Goal: Task Accomplishment & Management: Manage account settings

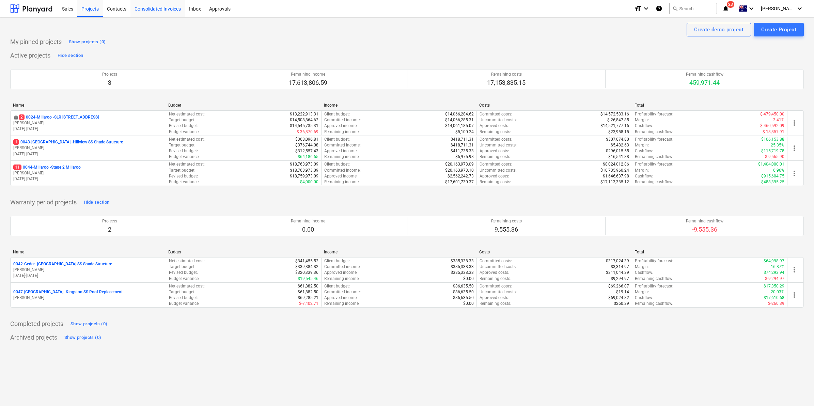
click at [150, 12] on div "Consolidated Invoices" at bounding box center [157, 8] width 54 height 17
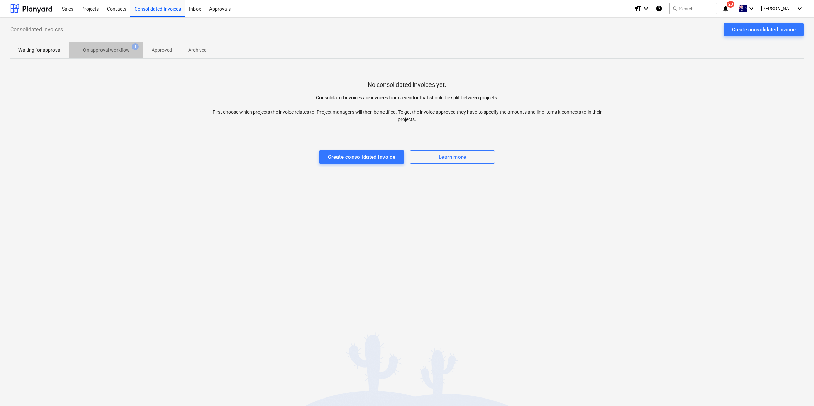
click at [112, 50] on p "On approval workflow" at bounding box center [106, 50] width 47 height 7
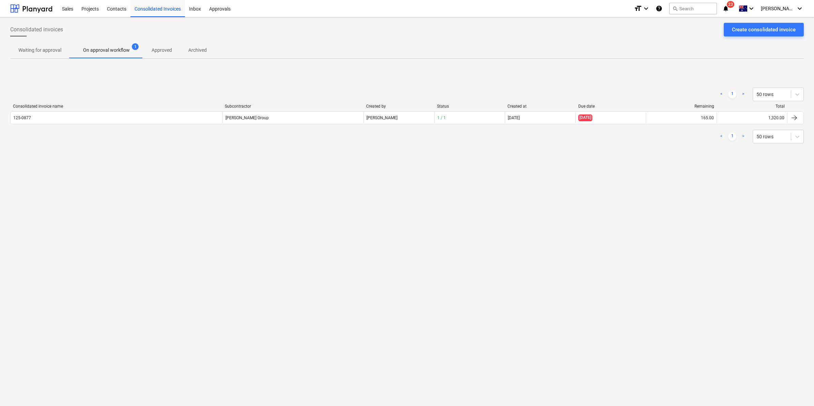
click at [358, 117] on div "[PERSON_NAME] Group" at bounding box center [292, 117] width 141 height 11
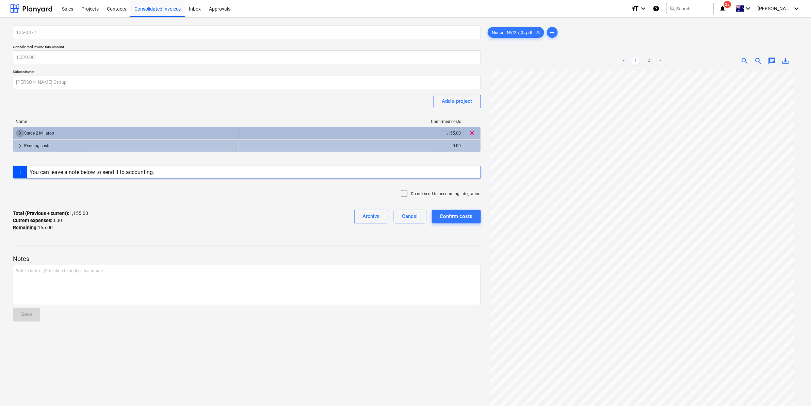
click at [19, 129] on span "keyboard_arrow_right" at bounding box center [20, 133] width 8 height 8
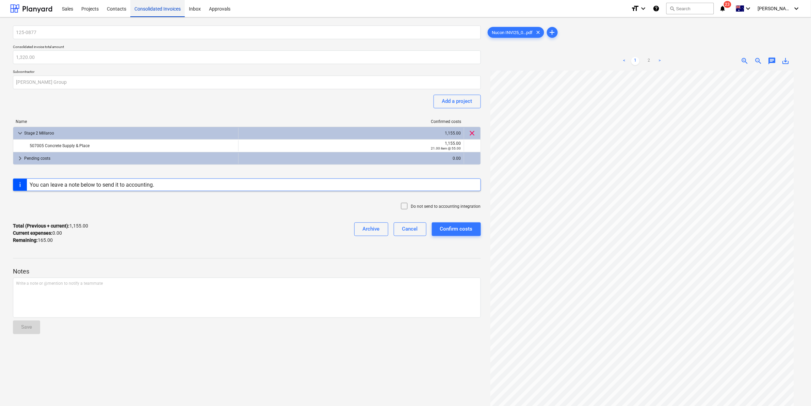
click at [159, 7] on div "Consolidated Invoices" at bounding box center [157, 8] width 54 height 17
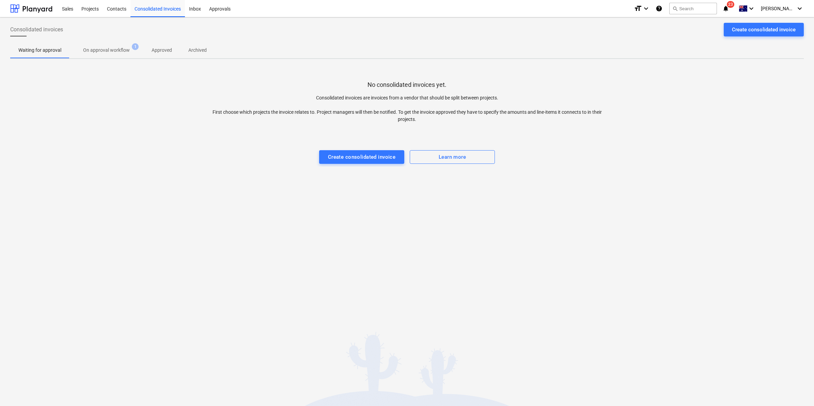
click at [95, 48] on p "On approval workflow" at bounding box center [106, 50] width 47 height 7
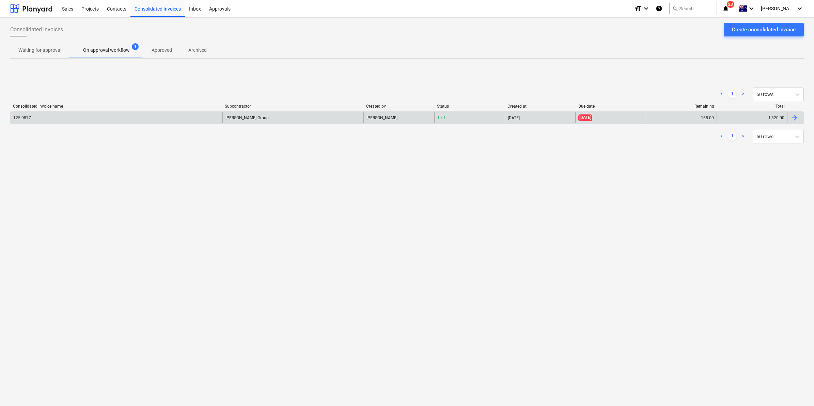
click at [631, 112] on div "[DATE]" at bounding box center [610, 117] width 70 height 11
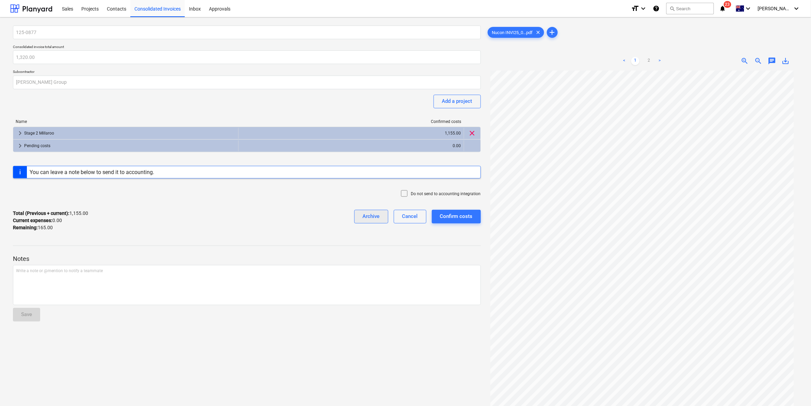
click at [370, 217] on div "Archive" at bounding box center [371, 216] width 17 height 9
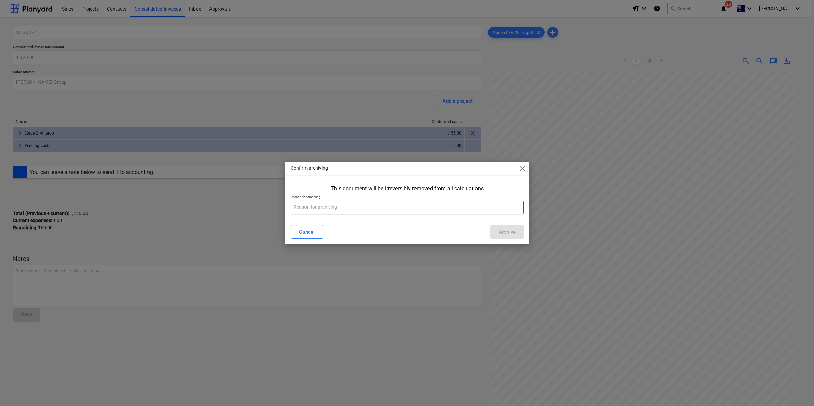
click at [353, 208] on input "text" at bounding box center [406, 208] width 233 height 14
type input "subcontractor"
click at [506, 233] on div "Archive" at bounding box center [506, 231] width 17 height 9
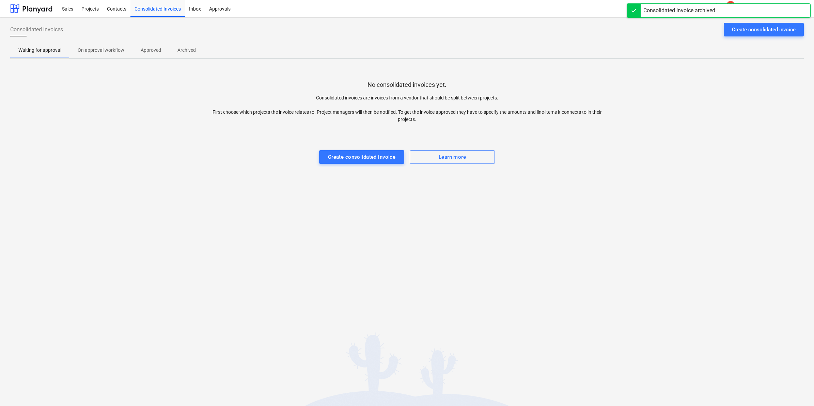
click at [96, 44] on button "On approval workflow" at bounding box center [100, 50] width 63 height 16
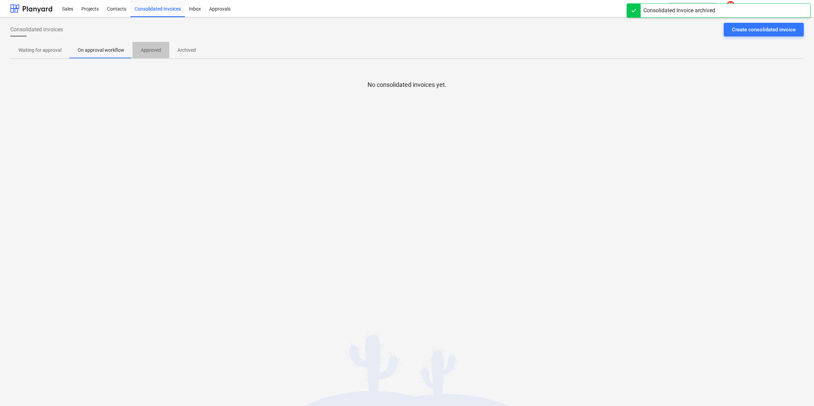
drag, startPoint x: 154, startPoint y: 48, endPoint x: 166, endPoint y: 48, distance: 12.6
click at [154, 48] on p "Approved" at bounding box center [151, 50] width 20 height 7
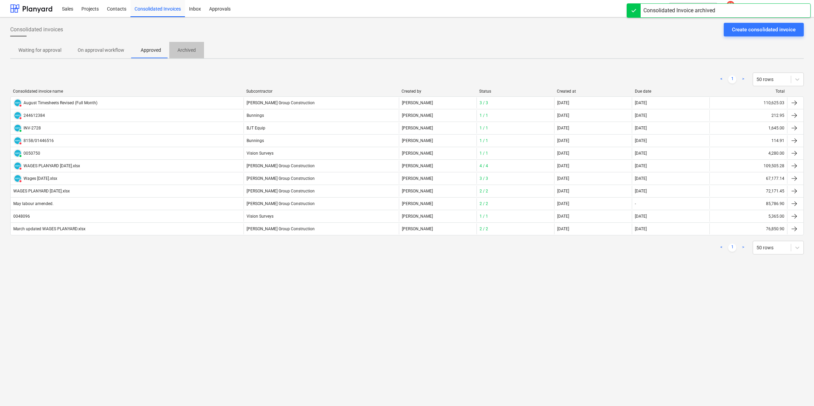
click at [191, 48] on p "Archived" at bounding box center [186, 50] width 18 height 7
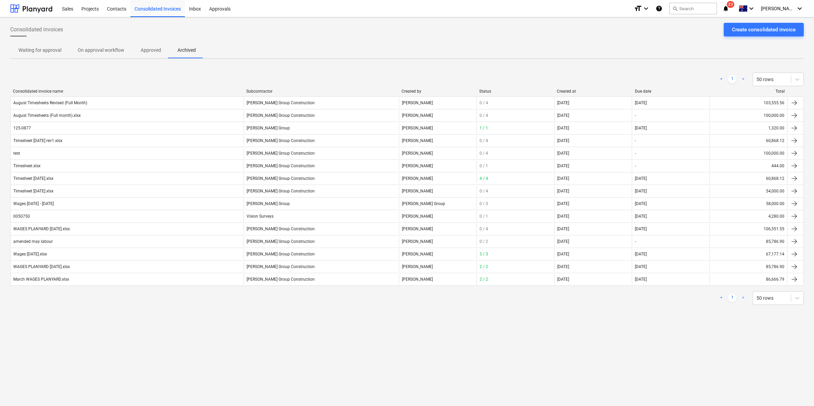
click at [150, 49] on p "Approved" at bounding box center [151, 50] width 20 height 7
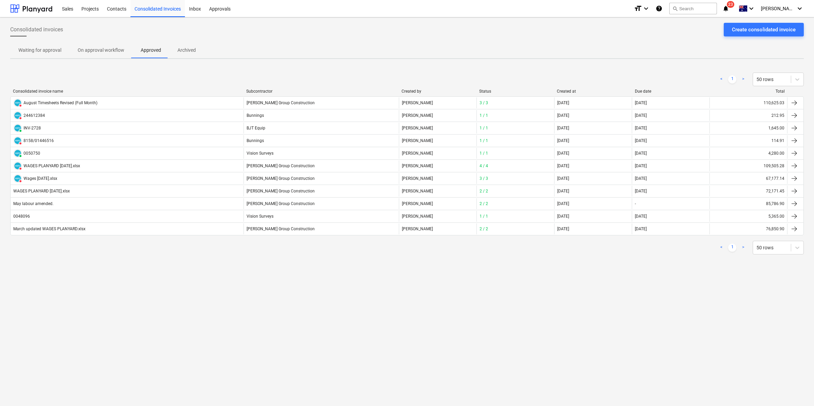
click at [33, 55] on span "Waiting for approval" at bounding box center [39, 50] width 59 height 11
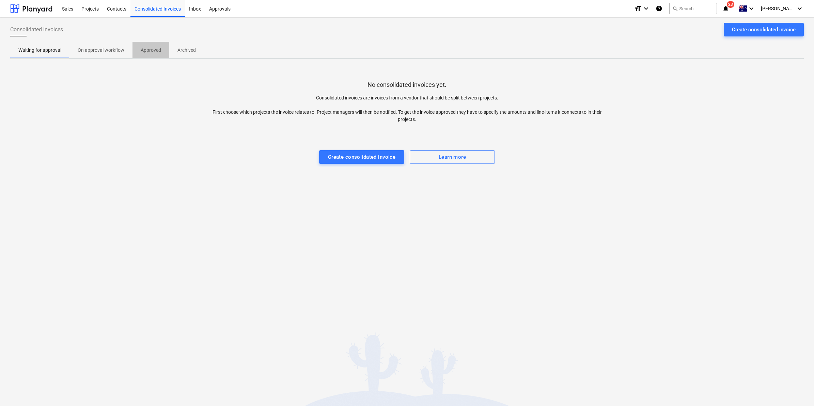
click at [147, 50] on p "Approved" at bounding box center [151, 50] width 20 height 7
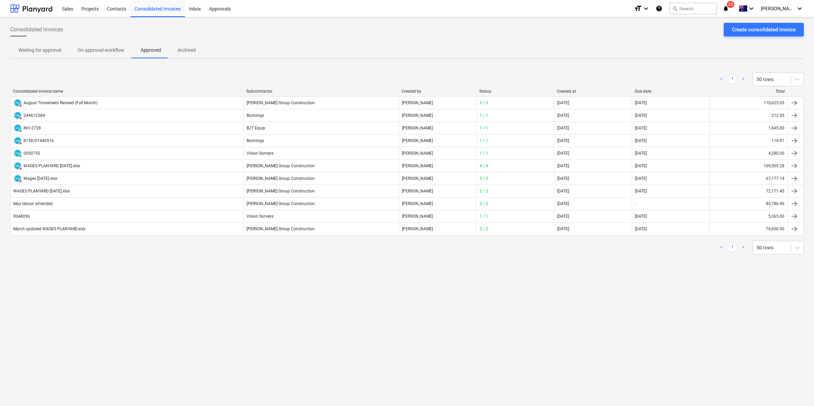
click at [99, 51] on p "On approval workflow" at bounding box center [101, 50] width 47 height 7
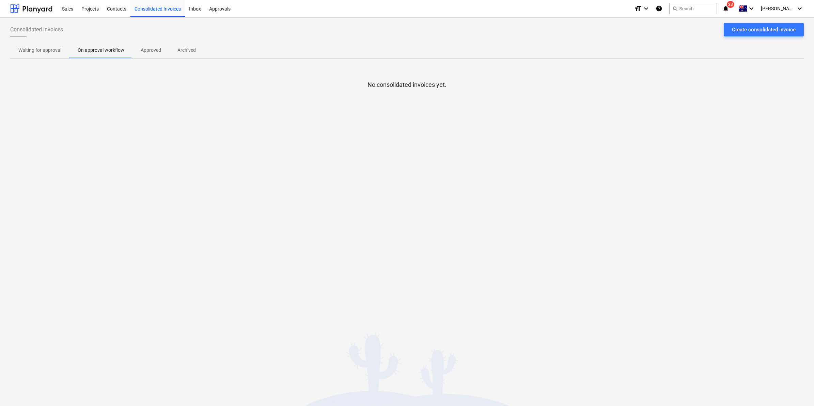
click at [40, 48] on p "Waiting for approval" at bounding box center [39, 50] width 43 height 7
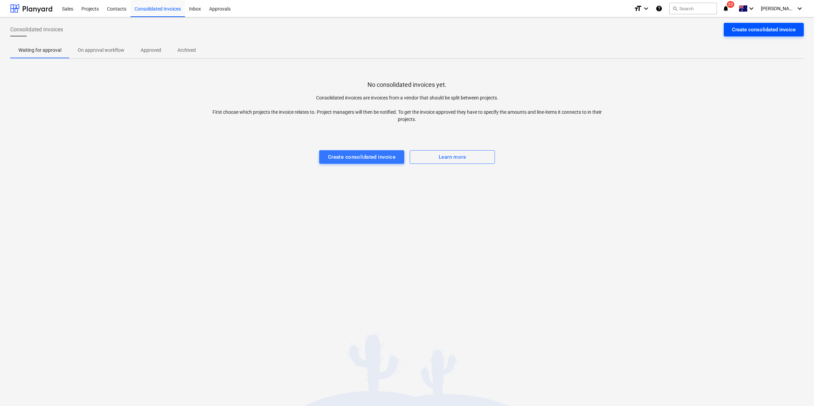
click at [753, 30] on div "Create consolidated invoice" at bounding box center [764, 29] width 64 height 9
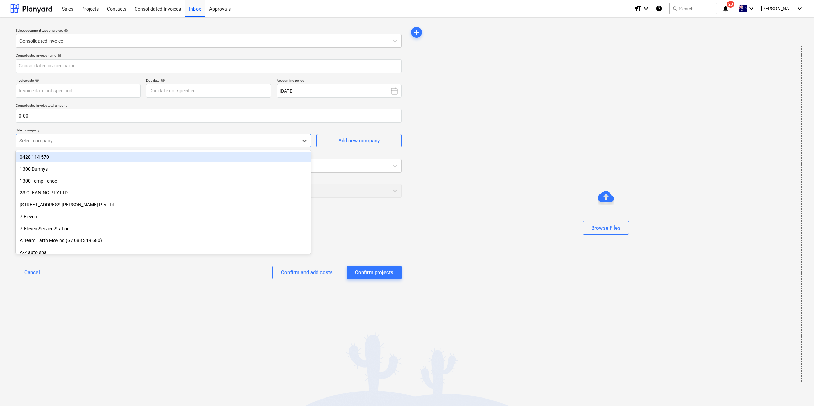
click at [187, 142] on div at bounding box center [156, 140] width 275 height 7
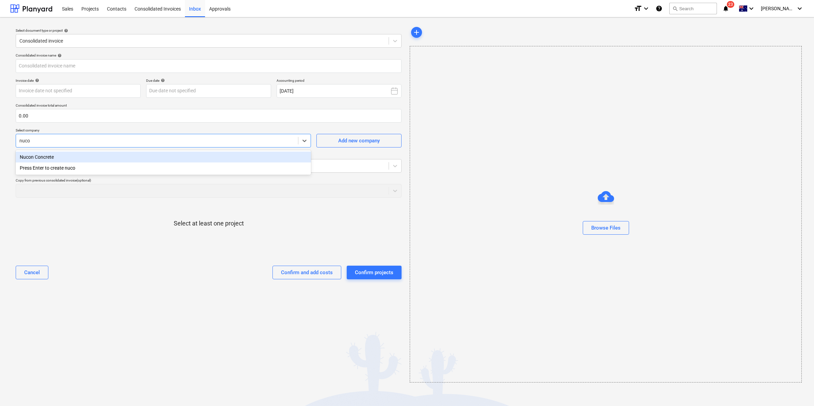
type input "nucon"
click at [158, 153] on div "Nucon Concrete" at bounding box center [163, 157] width 295 height 11
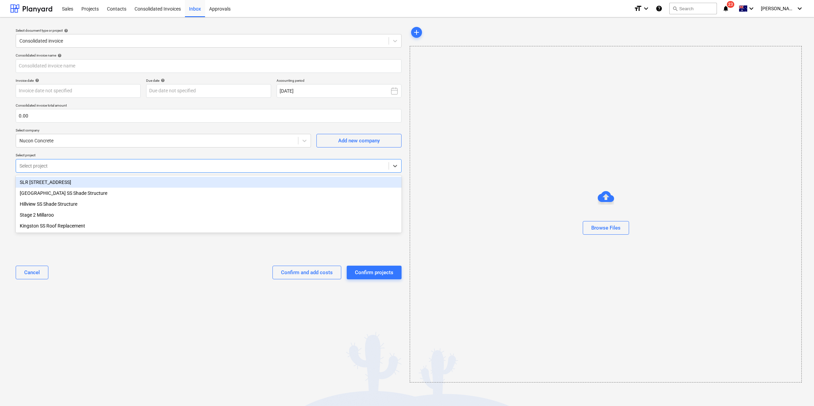
click at [125, 163] on div at bounding box center [202, 165] width 366 height 7
click at [102, 179] on div "SLR [STREET_ADDRESS]" at bounding box center [209, 182] width 386 height 11
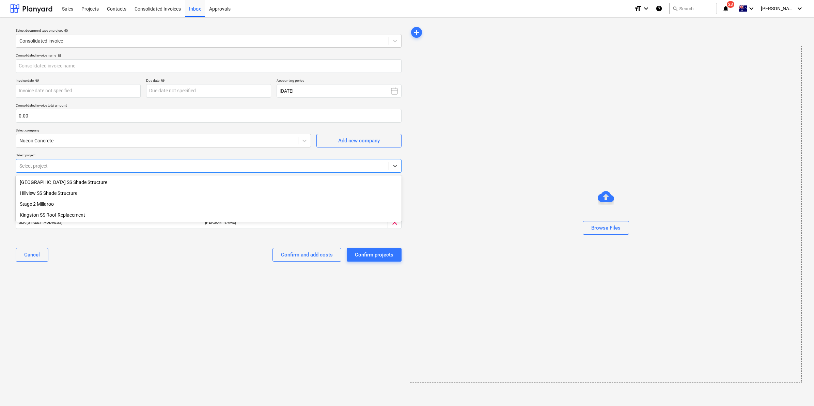
click at [74, 205] on div "Stage 2 Millaroo" at bounding box center [209, 203] width 386 height 11
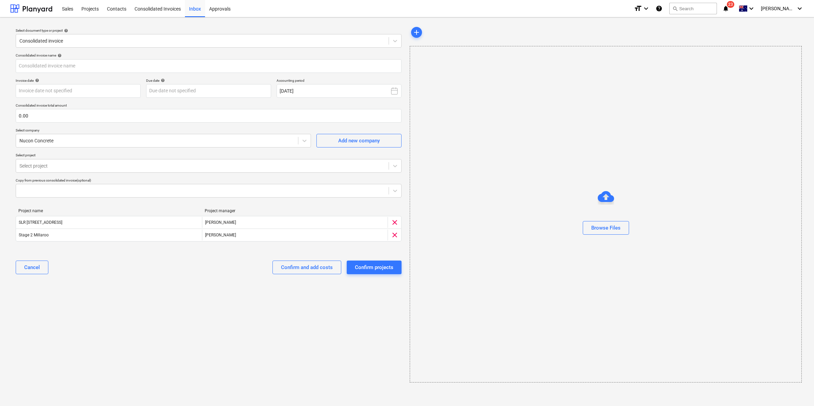
click at [124, 295] on div "Select document type or project help Consolidated invoice Consolidated invoice …" at bounding box center [208, 204] width 397 height 362
click at [594, 230] on div "Browse Files" at bounding box center [605, 227] width 29 height 9
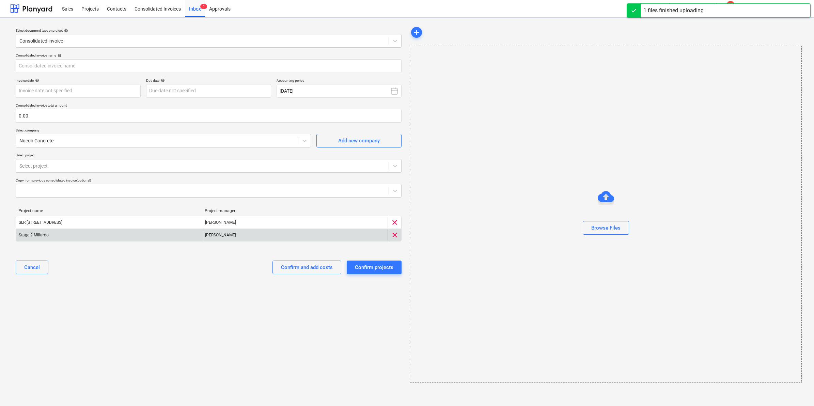
type input "Nucon INVI25_0877 $1452.pdf"
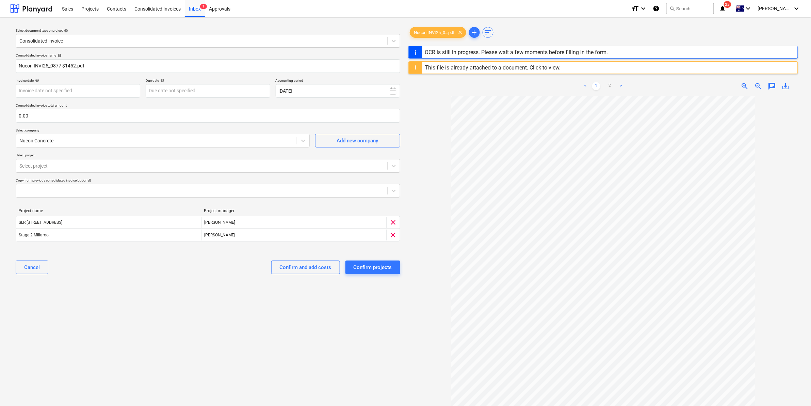
scroll to position [44, 0]
click at [378, 266] on div "Confirm projects" at bounding box center [373, 267] width 38 height 9
click at [189, 116] on input "text" at bounding box center [208, 116] width 385 height 14
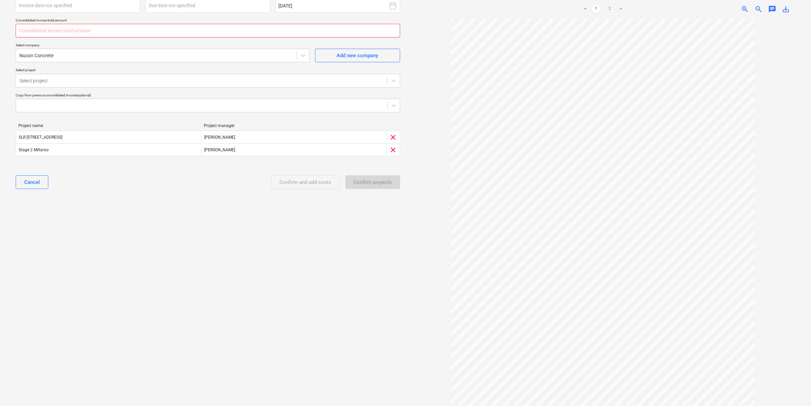
scroll to position [0, 0]
type input "125-0877"
type input "[DATE]"
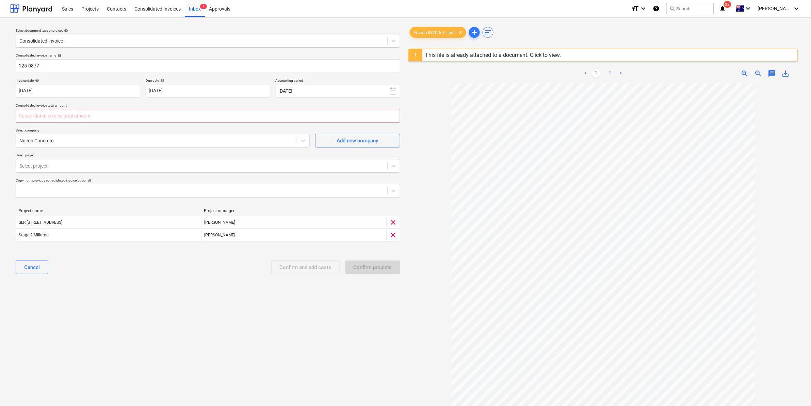
type input "0.00"
click at [609, 72] on link "2" at bounding box center [610, 73] width 8 height 8
click at [59, 114] on input "text" at bounding box center [208, 116] width 385 height 14
type input "1,320.00"
click at [301, 270] on div "Confirm and add costs" at bounding box center [306, 267] width 52 height 9
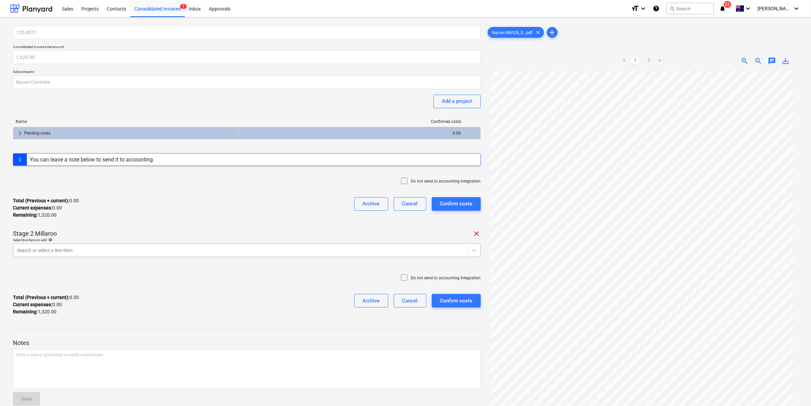
click at [219, 249] on div at bounding box center [241, 250] width 448 height 7
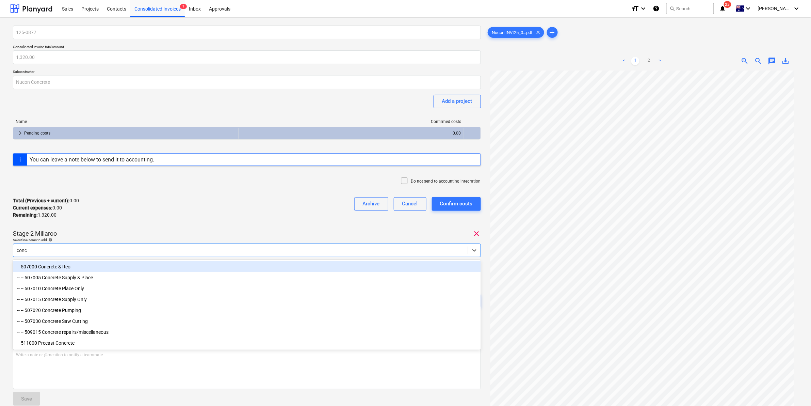
type input "concr"
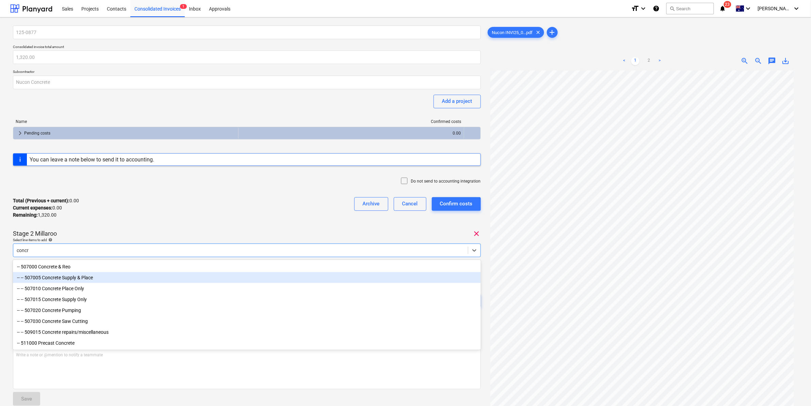
click at [94, 280] on div "-- -- 507005 Concrete Supply & Place" at bounding box center [247, 277] width 468 height 11
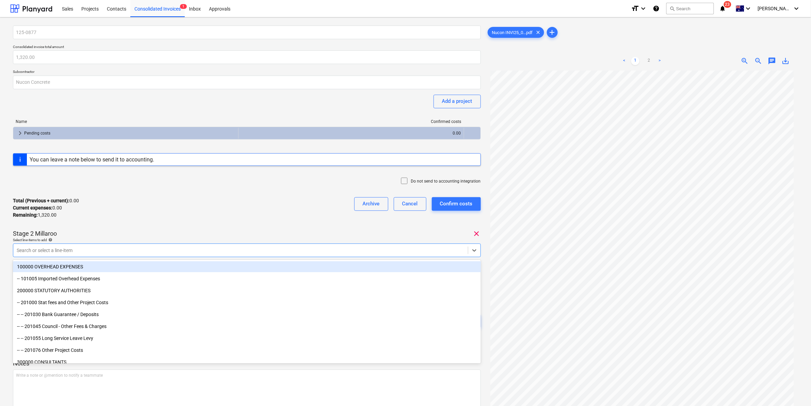
click at [186, 213] on div "Total (Previous + current) : 0.00 Current expenses : 0.00 Remaining : 1,320.00 …" at bounding box center [247, 208] width 468 height 32
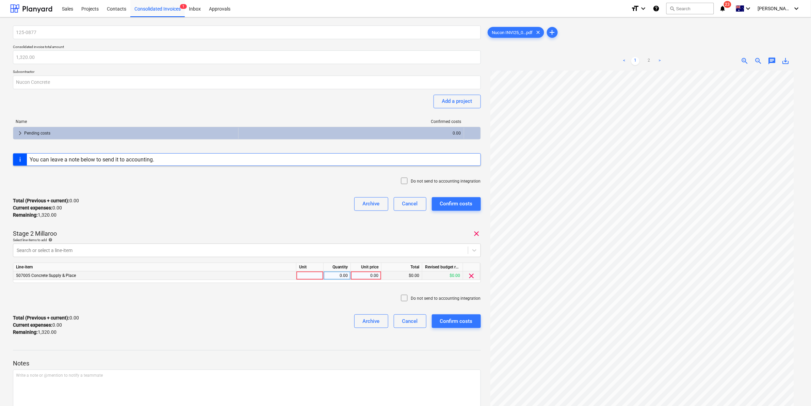
click at [307, 275] on div at bounding box center [310, 275] width 27 height 9
type input "i"
type input "test"
click at [651, 59] on link "2" at bounding box center [649, 61] width 8 height 8
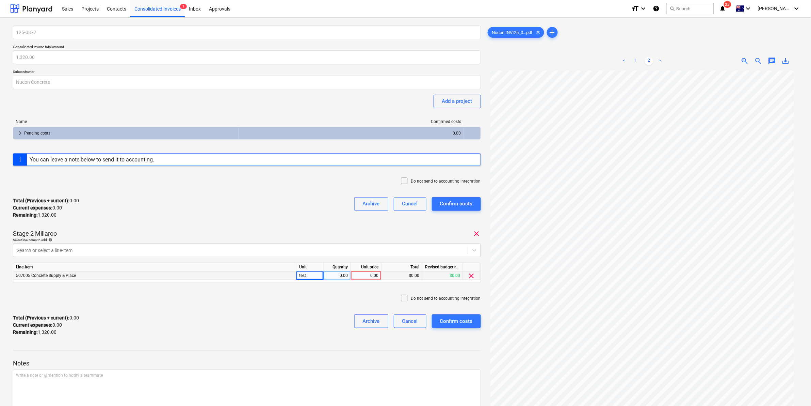
click at [635, 59] on link "1" at bounding box center [636, 61] width 8 height 8
click at [647, 63] on link "2" at bounding box center [649, 61] width 8 height 8
click at [371, 277] on div "0.00" at bounding box center [366, 275] width 25 height 9
click at [338, 276] on div "0.00" at bounding box center [337, 275] width 21 height 9
type input "21"
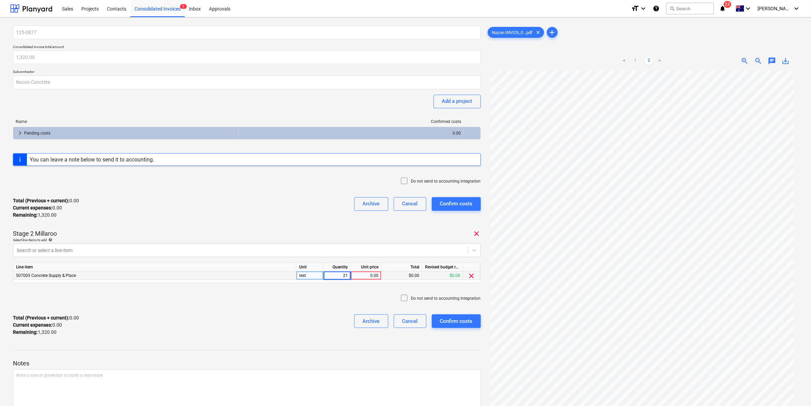
click at [372, 277] on div "0.00" at bounding box center [366, 275] width 25 height 9
type input "55"
click at [310, 297] on div "Do not send to accounting integration" at bounding box center [247, 298] width 468 height 20
click at [60, 373] on p "Write a note or @mention to notify a teammate [PERSON_NAME]" at bounding box center [247, 375] width 462 height 6
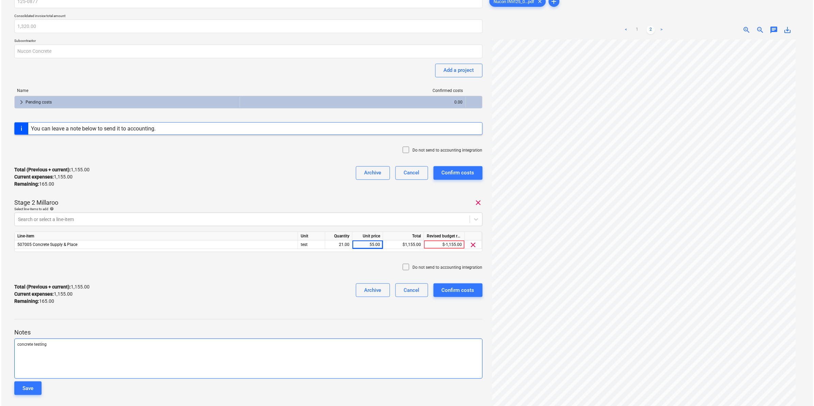
scroll to position [60, 0]
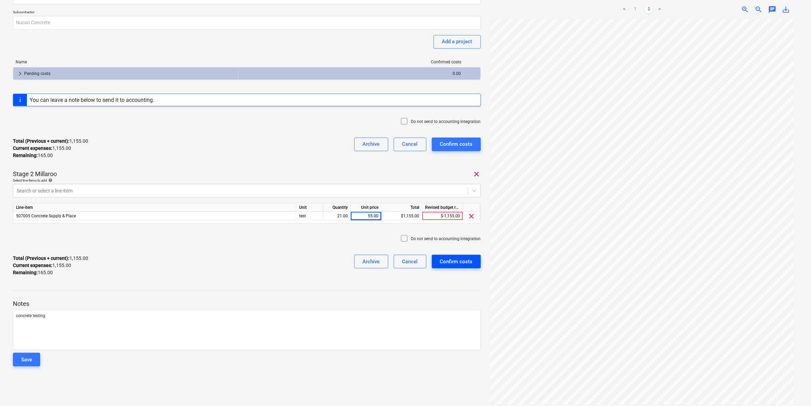
click at [457, 259] on div "Confirm costs" at bounding box center [456, 261] width 33 height 9
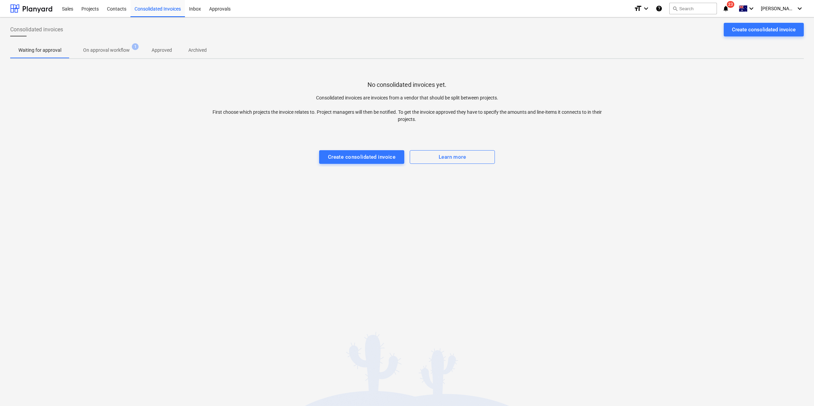
click at [196, 48] on p "Archived" at bounding box center [197, 50] width 18 height 7
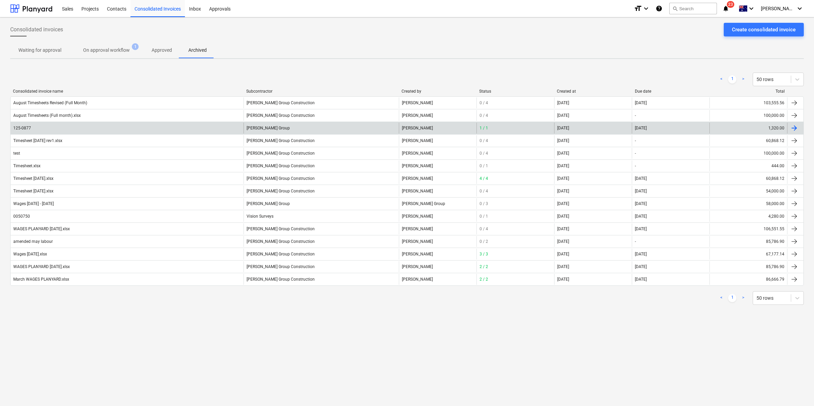
click at [253, 126] on div "[PERSON_NAME] Group" at bounding box center [320, 128] width 155 height 11
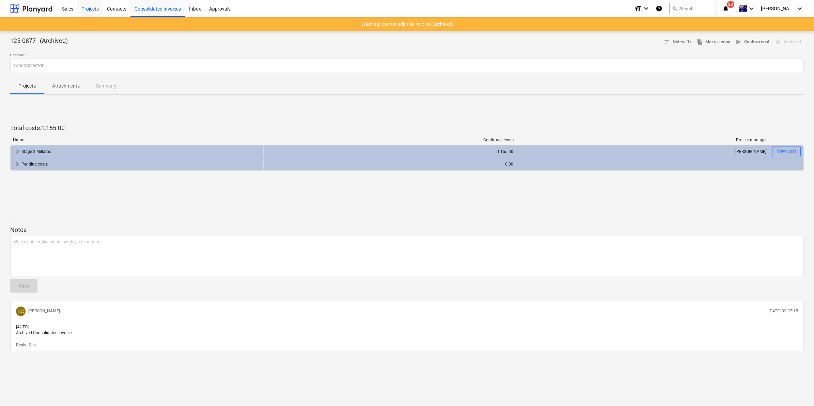
click at [80, 9] on div "Projects" at bounding box center [90, 8] width 26 height 17
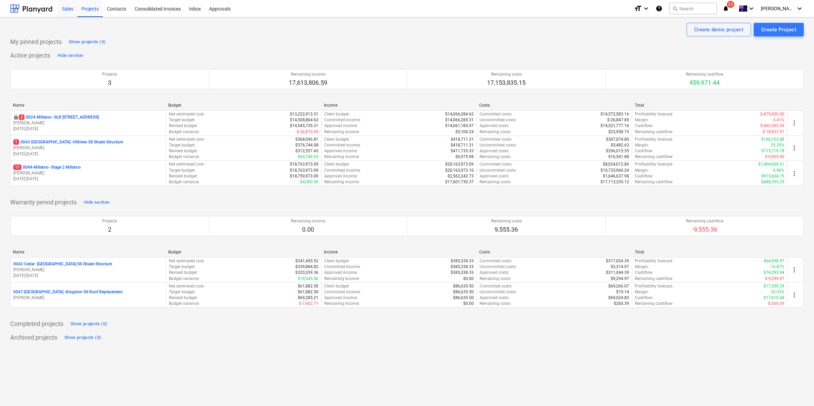
click at [66, 7] on div "Sales" at bounding box center [67, 8] width 19 height 17
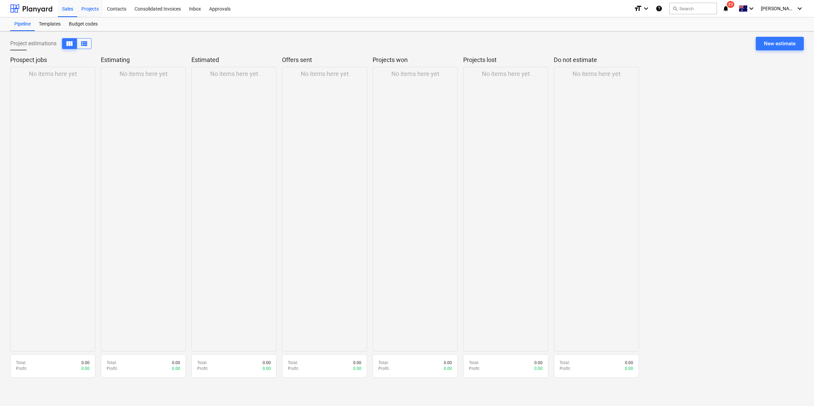
click at [97, 9] on div "Projects" at bounding box center [90, 8] width 26 height 17
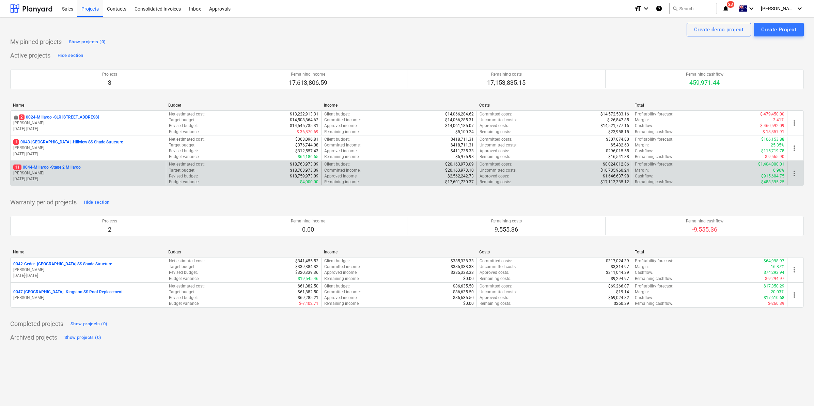
click at [69, 169] on p "11 0044-Millaroo - Stage 2 Millaroo" at bounding box center [46, 167] width 67 height 6
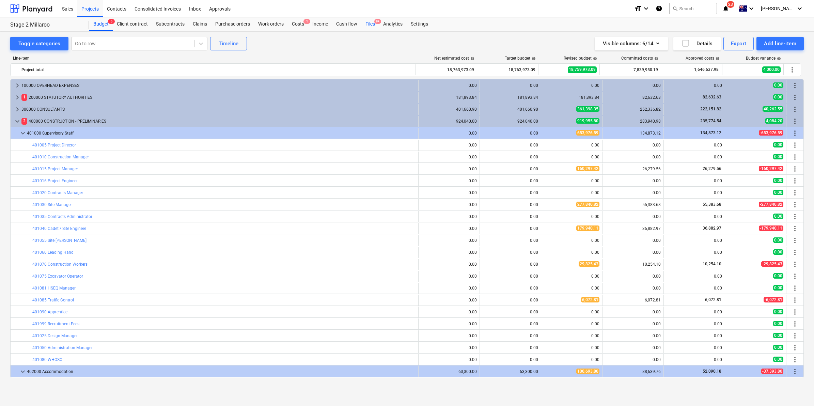
click at [377, 23] on span "9+" at bounding box center [377, 21] width 7 height 5
